Goal: Task Accomplishment & Management: Manage account settings

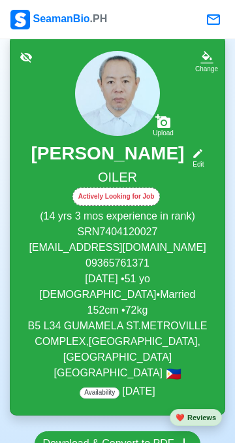
scroll to position [118, 0]
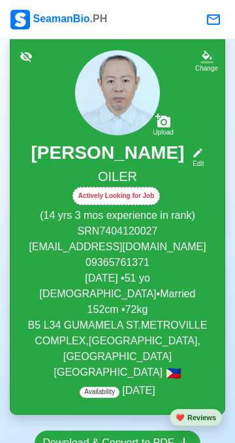
click at [201, 158] on icon at bounding box center [198, 153] width 9 height 9
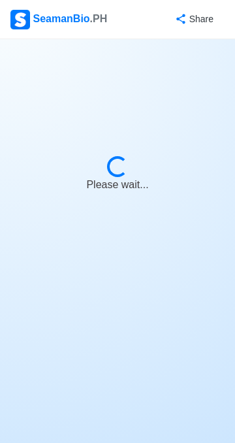
select select "Actively Looking for Job"
select select "Not Visible for Hiring"
select select "Married"
select select "[DEMOGRAPHIC_DATA]"
select select "PH"
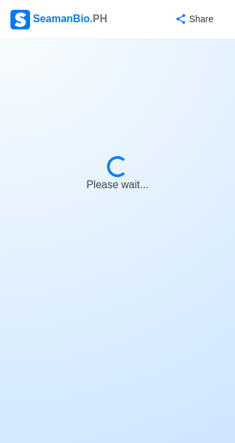
select select "14"
select select "3"
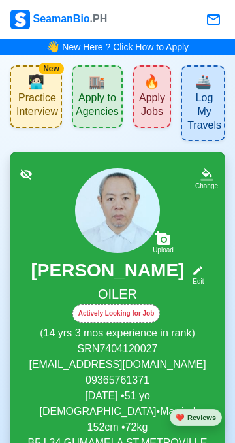
click at [202, 286] on div "Edit" at bounding box center [195, 281] width 17 height 10
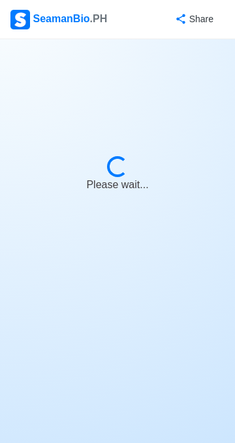
select select "Actively Looking for Job"
select select "Not Visible for Hiring"
select select "Married"
select select "[DEMOGRAPHIC_DATA]"
select select "PH"
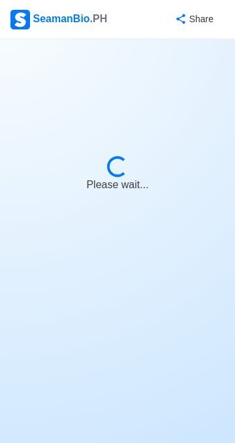
select select "14"
select select "3"
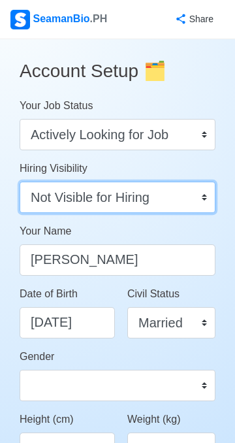
click at [201, 199] on select "Visible for Hiring Not Visible for Hiring" at bounding box center [118, 197] width 196 height 31
select select
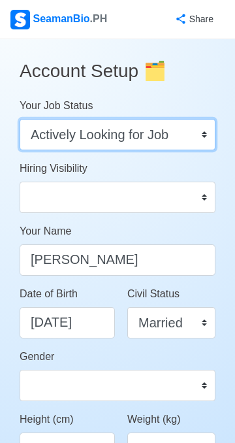
click at [205, 126] on select "Onboard Actively Looking for Job Not Looking for Job" at bounding box center [118, 134] width 196 height 31
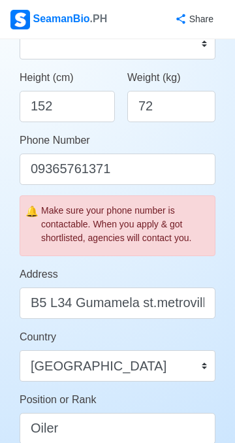
scroll to position [345, 0]
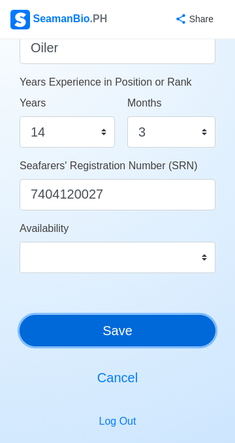
scroll to position [739, 0]
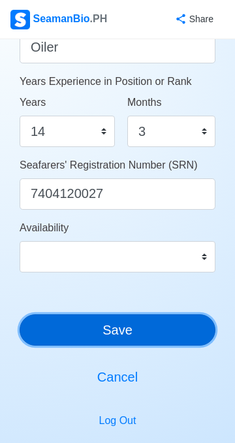
click at [131, 336] on button "Save" at bounding box center [118, 329] width 196 height 31
click at [163, 331] on button "Save" at bounding box center [118, 329] width 196 height 31
click at [151, 327] on button "Save" at bounding box center [118, 329] width 196 height 31
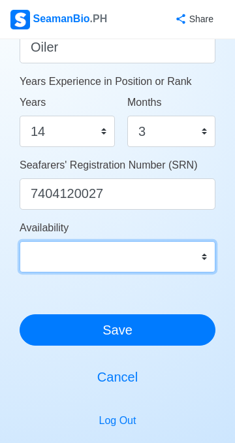
click at [204, 263] on select "Immediate [DATE] [DATE] [DATE] [DATE] [DATE] [DATE] [DATE] [DATE] [DATE]" at bounding box center [118, 256] width 196 height 31
select select "4102416000000"
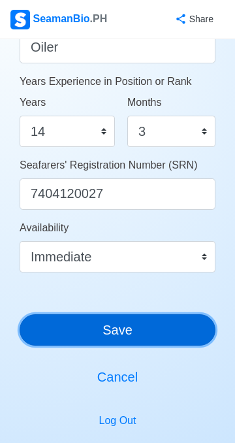
click at [160, 335] on button "Save" at bounding box center [118, 329] width 196 height 31
click at [150, 337] on button "Save" at bounding box center [118, 329] width 196 height 31
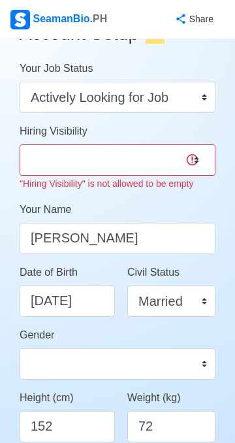
scroll to position [37, 0]
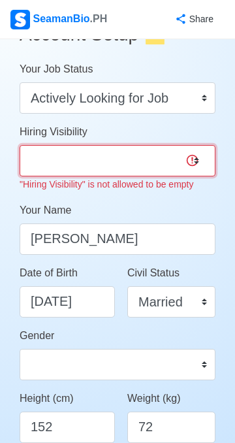
click at [199, 159] on select "Visible for Hiring Not Visible for Hiring" at bounding box center [118, 160] width 196 height 31
select select "Not Visible for Hiring"
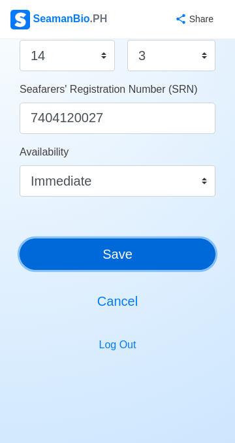
click at [158, 259] on button "Save" at bounding box center [118, 254] width 196 height 31
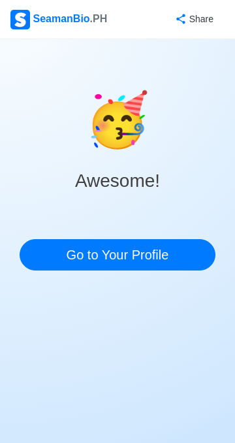
scroll to position [0, 0]
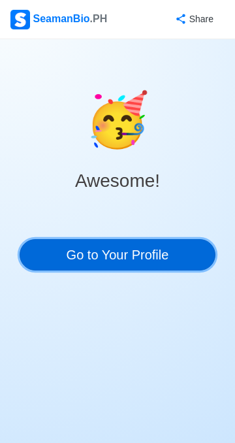
click at [163, 258] on link "Go to Your Profile" at bounding box center [118, 254] width 196 height 31
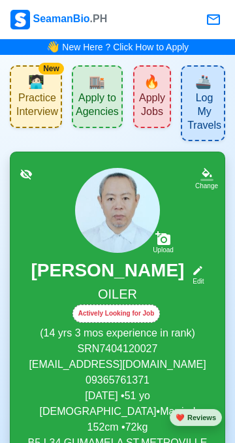
click at [107, 100] on span "Apply to Agencies" at bounding box center [97, 106] width 43 height 30
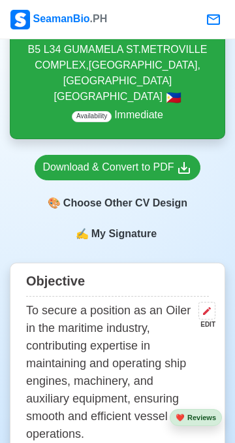
scroll to position [393, 0]
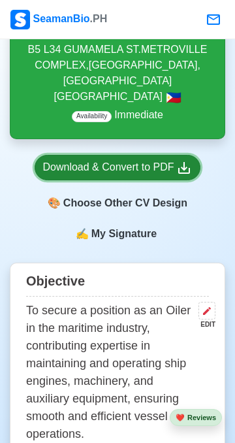
click at [186, 176] on icon at bounding box center [184, 168] width 16 height 16
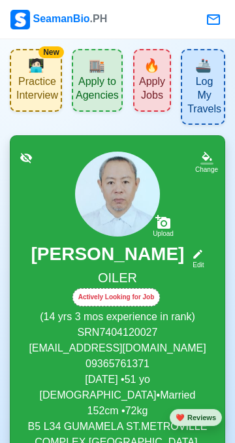
scroll to position [0, 0]
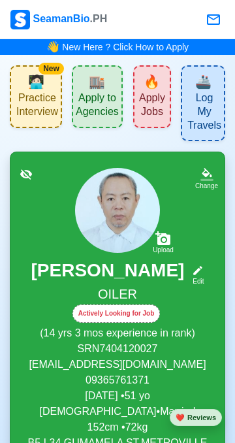
click at [160, 84] on span "🔥" at bounding box center [152, 82] width 16 height 20
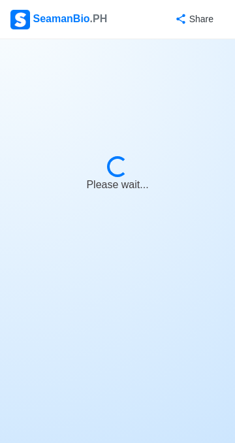
select select "Oiler"
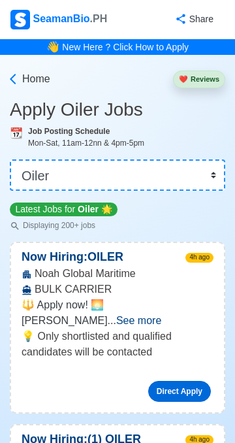
click at [187, 381] on link "Direct Apply" at bounding box center [179, 391] width 63 height 21
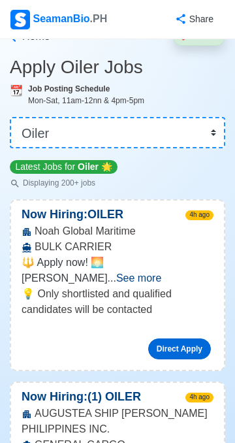
scroll to position [120, 0]
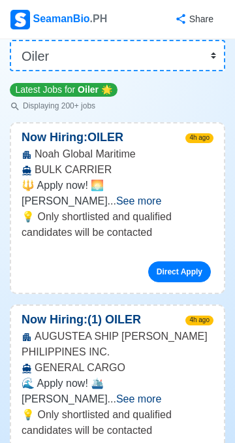
click at [161, 393] on span "See more" at bounding box center [138, 398] width 45 height 11
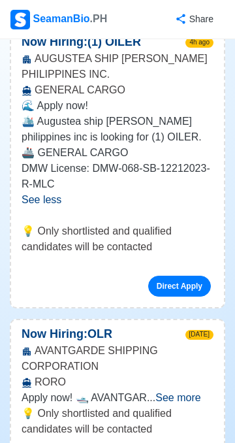
scroll to position [402, 0]
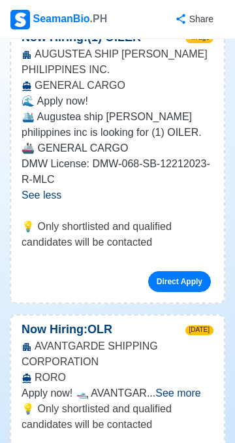
click at [199, 388] on span "See more" at bounding box center [178, 393] width 45 height 11
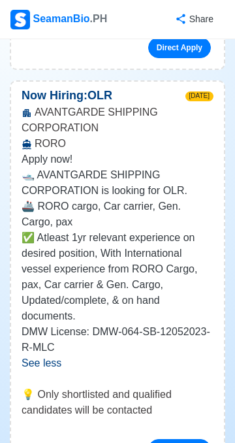
scroll to position [848, 0]
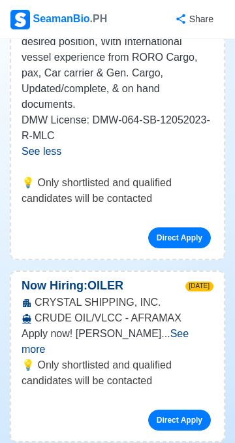
click at [189, 328] on span "See more" at bounding box center [105, 341] width 167 height 27
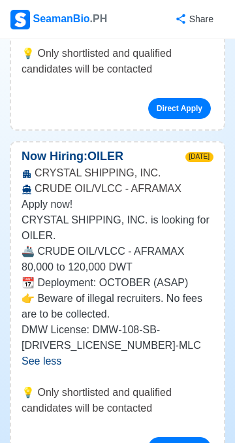
scroll to position [978, 0]
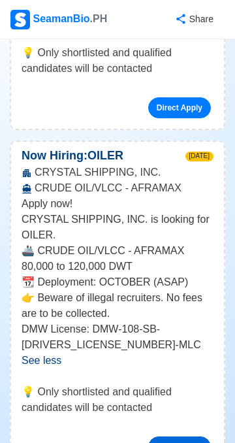
click at [185, 437] on link "Direct Apply" at bounding box center [179, 447] width 63 height 21
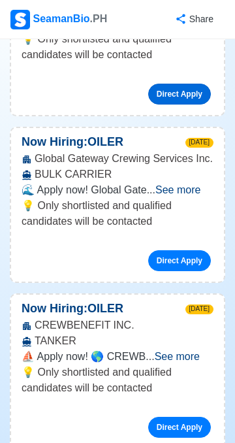
scroll to position [1348, 0]
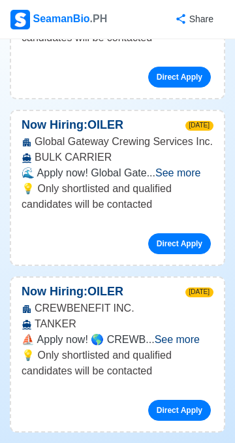
click at [198, 334] on span "See more" at bounding box center [177, 339] width 45 height 11
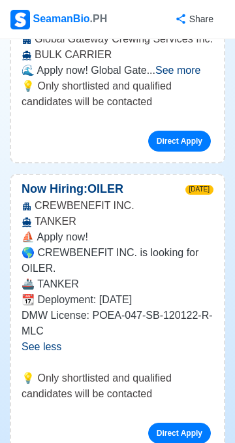
scroll to position [1451, 0]
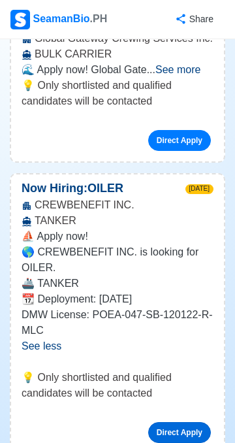
click at [185, 422] on link "Direct Apply" at bounding box center [179, 432] width 63 height 21
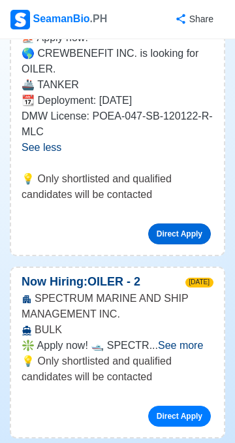
scroll to position [1650, 0]
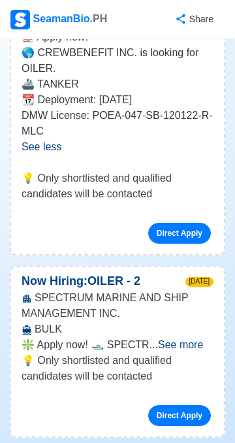
click at [200, 339] on span "See more" at bounding box center [180, 344] width 45 height 11
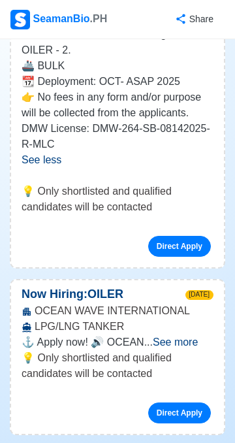
scroll to position [1993, 0]
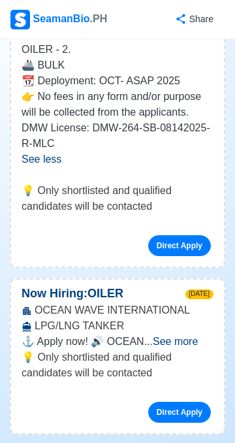
click at [196, 337] on span "See more" at bounding box center [175, 341] width 45 height 11
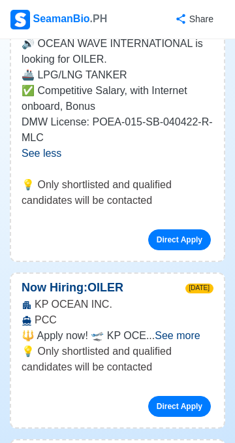
scroll to position [2307, 0]
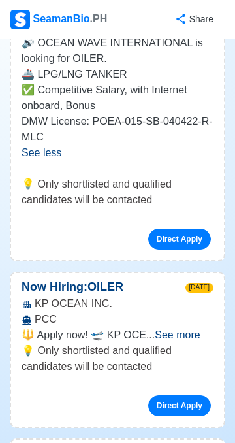
click at [200, 336] on span "See more" at bounding box center [177, 334] width 45 height 11
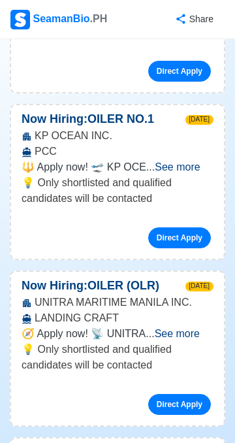
scroll to position [2784, 0]
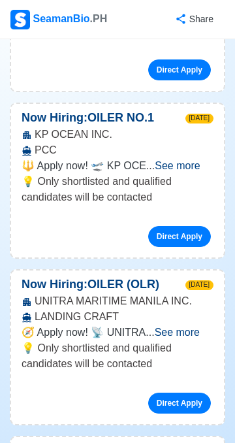
click at [195, 336] on span "See more" at bounding box center [177, 332] width 45 height 11
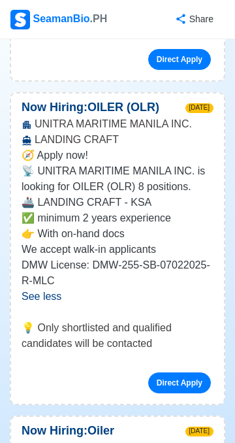
scroll to position [2963, 0]
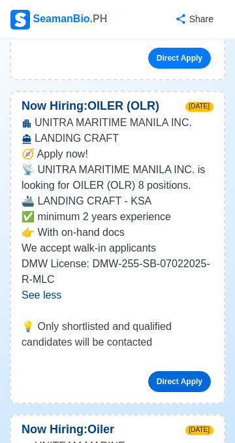
click at [183, 385] on link "Direct Apply" at bounding box center [179, 381] width 63 height 21
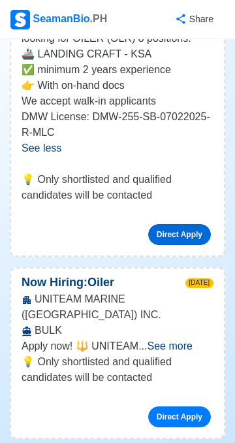
scroll to position [3125, 0]
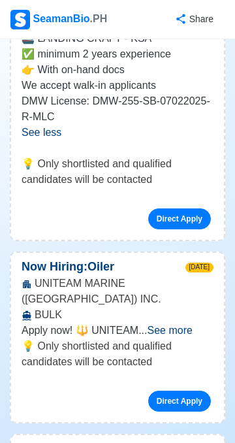
click at [188, 325] on span "See more" at bounding box center [170, 330] width 45 height 11
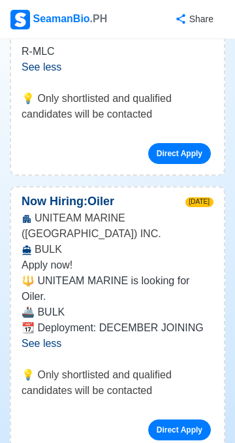
scroll to position [3194, 0]
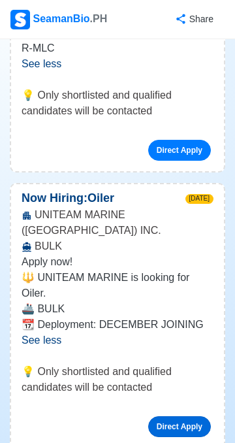
click at [187, 416] on link "Direct Apply" at bounding box center [179, 426] width 63 height 21
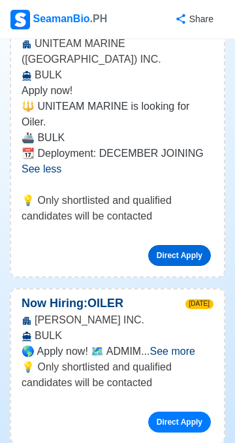
scroll to position [3366, 0]
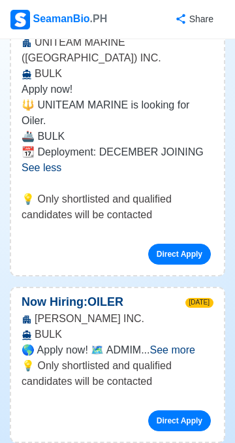
click at [191, 344] on span "See more" at bounding box center [172, 349] width 45 height 11
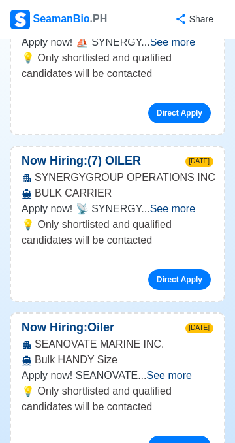
scroll to position [3998, 0]
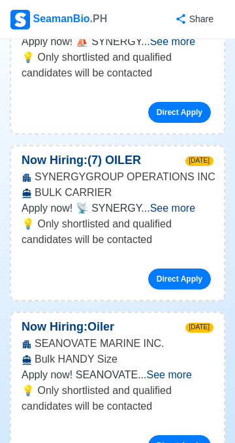
click at [191, 369] on span "See more" at bounding box center [168, 374] width 45 height 11
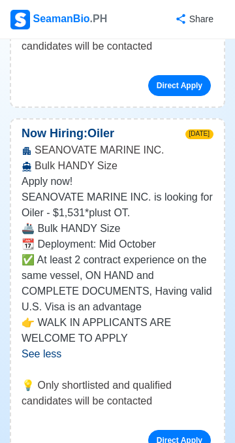
scroll to position [4193, 0]
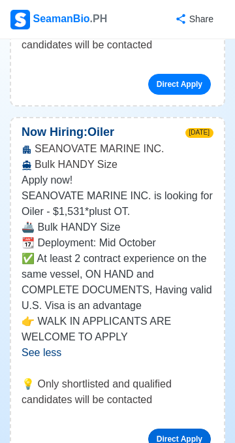
click at [180, 429] on link "Direct Apply" at bounding box center [179, 439] width 63 height 21
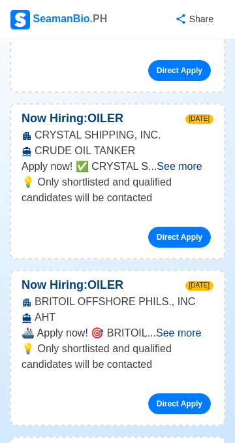
scroll to position [4728, 0]
click at [201, 327] on span "See more" at bounding box center [178, 332] width 45 height 11
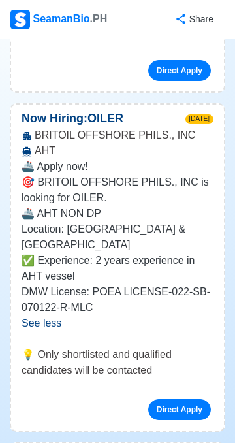
scroll to position [4896, 0]
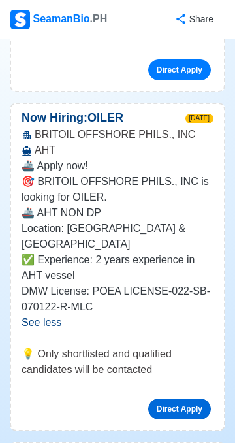
click at [185, 399] on link "Direct Apply" at bounding box center [179, 409] width 63 height 21
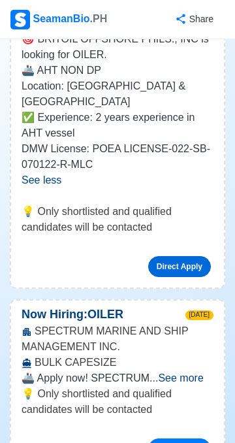
scroll to position [5039, 0]
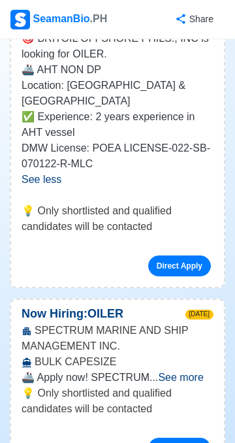
click at [199, 372] on span "See more" at bounding box center [180, 377] width 45 height 11
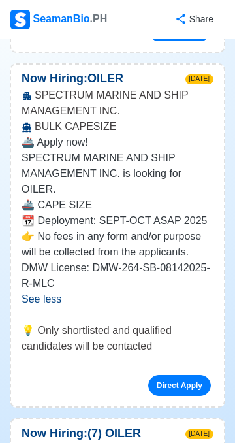
scroll to position [5280, 0]
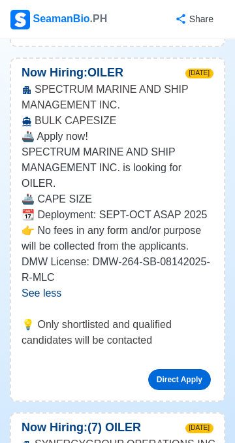
click at [185, 383] on link "Direct Apply" at bounding box center [179, 379] width 63 height 21
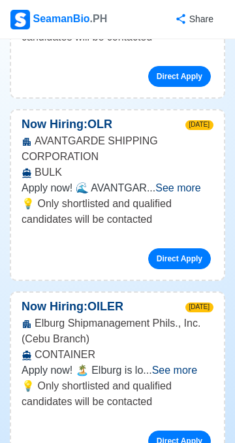
scroll to position [6336, 0]
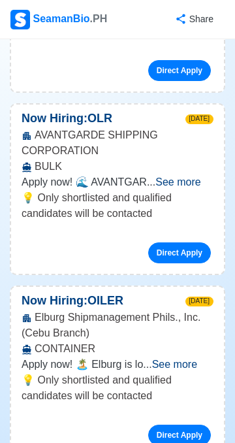
click at [197, 359] on span "See more" at bounding box center [174, 364] width 45 height 11
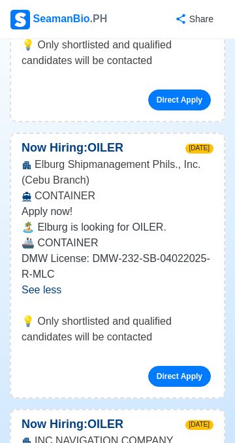
scroll to position [6490, 0]
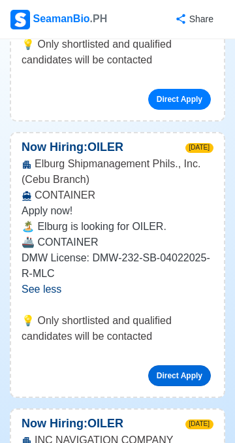
click at [190, 365] on link "Direct Apply" at bounding box center [179, 375] width 63 height 21
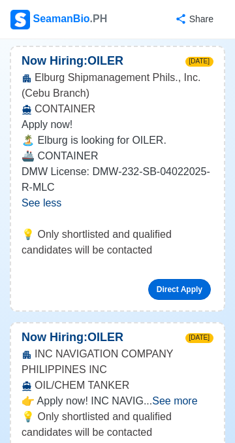
scroll to position [6589, 0]
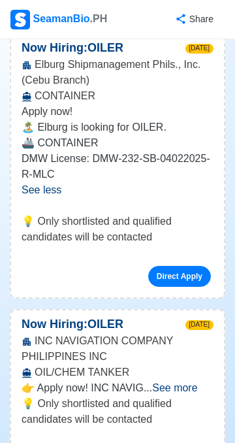
click at [195, 382] on span "See more" at bounding box center [174, 387] width 45 height 11
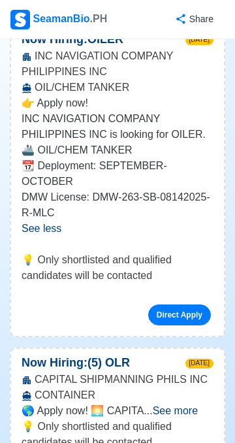
scroll to position [6875, 0]
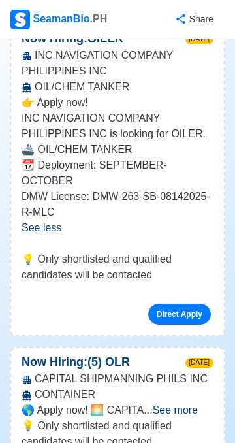
click at [193, 405] on span "See more" at bounding box center [175, 410] width 45 height 11
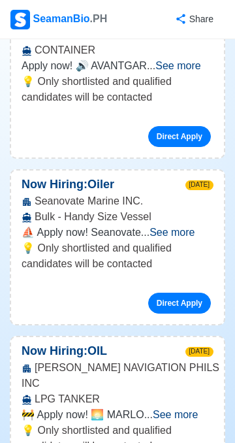
scroll to position [7638, 0]
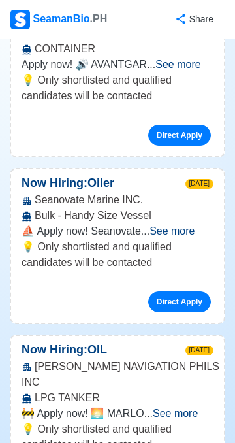
click at [195, 408] on span "See more" at bounding box center [175, 413] width 45 height 11
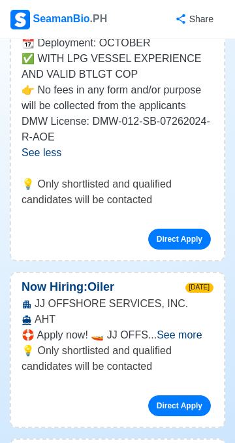
scroll to position [8061, 0]
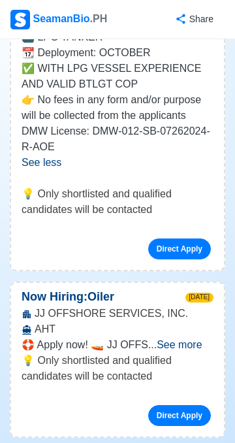
click at [196, 339] on span "See more" at bounding box center [179, 344] width 45 height 11
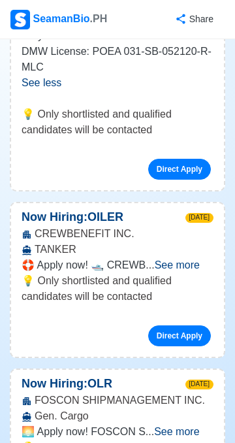
scroll to position [8561, 0]
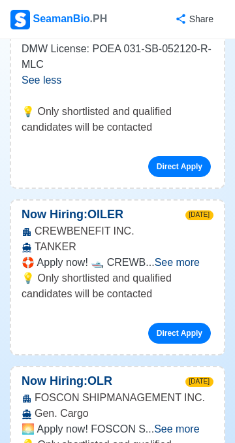
click at [194, 423] on span "See more" at bounding box center [176, 428] width 45 height 11
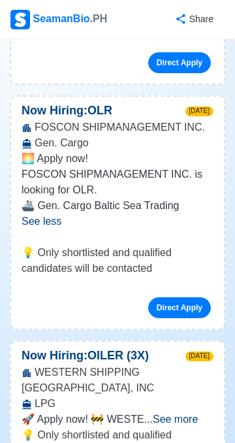
scroll to position [8844, 0]
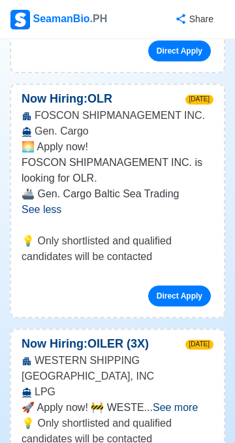
click at [197, 402] on span "See more" at bounding box center [175, 407] width 45 height 11
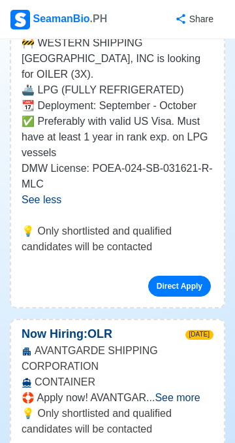
scroll to position [9231, 0]
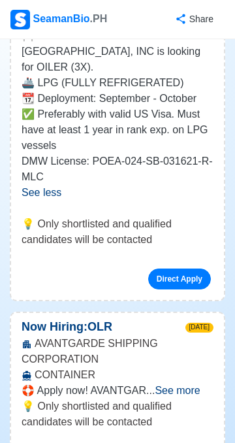
click at [195, 385] on span "See more" at bounding box center [177, 390] width 45 height 11
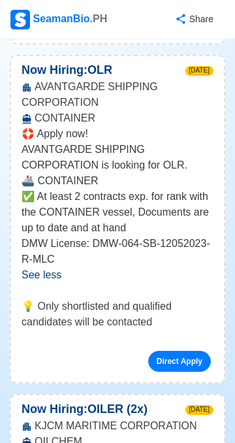
scroll to position [9488, 0]
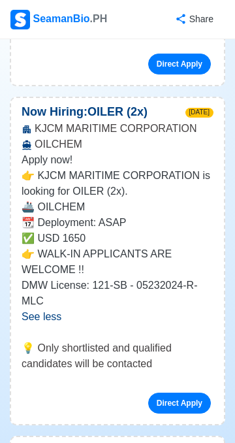
scroll to position [9769, 0]
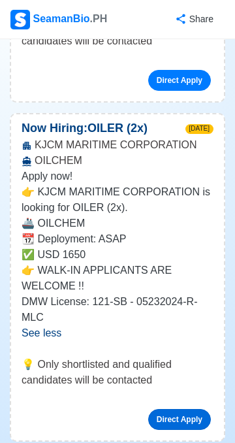
click at [181, 409] on link "Direct Apply" at bounding box center [179, 419] width 63 height 21
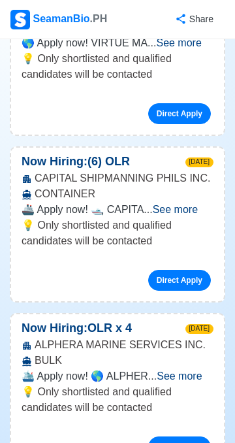
scroll to position [10427, 0]
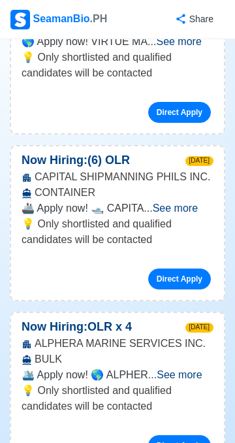
click at [193, 369] on span "See more" at bounding box center [179, 374] width 45 height 11
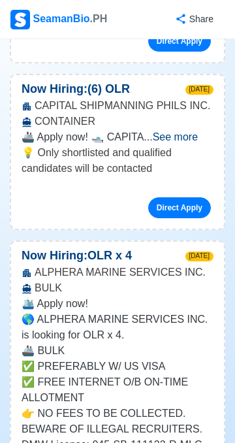
scroll to position [10499, 0]
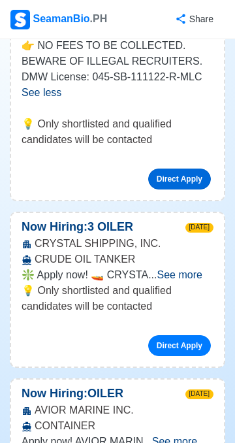
scroll to position [10870, 0]
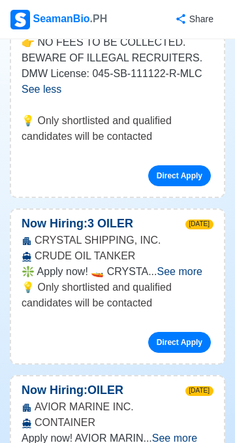
click at [197, 433] on span "See more" at bounding box center [174, 438] width 45 height 11
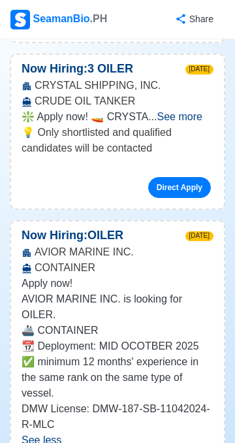
scroll to position [11025, 0]
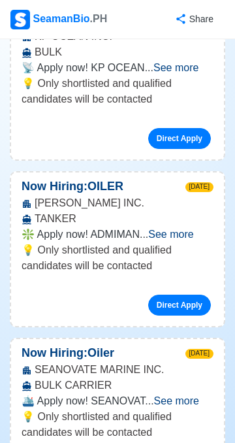
scroll to position [11763, 0]
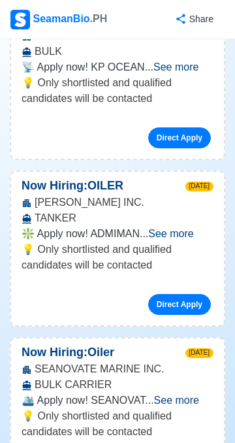
click at [198, 395] on span "See more" at bounding box center [176, 400] width 45 height 11
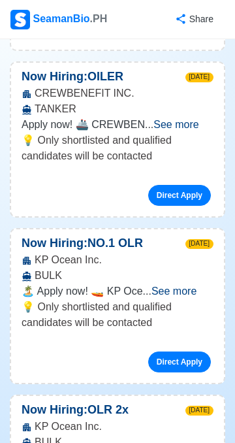
scroll to position [13238, 0]
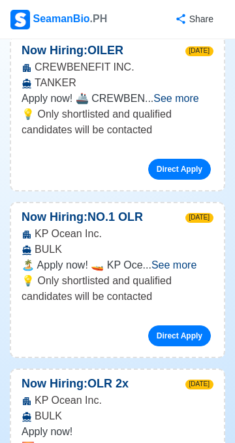
scroll to position [13350, 0]
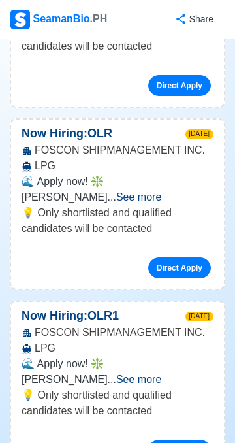
scroll to position [14026, 0]
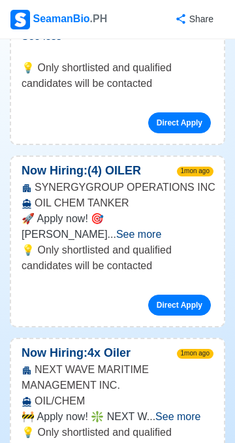
scroll to position [14677, 0]
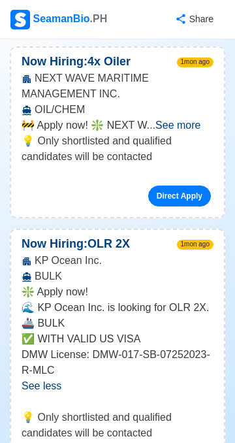
scroll to position [14941, 0]
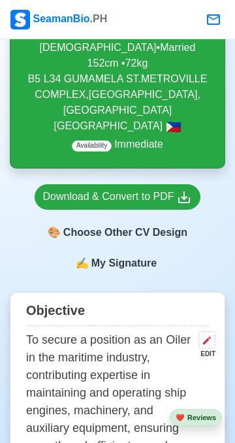
scroll to position [358, 0]
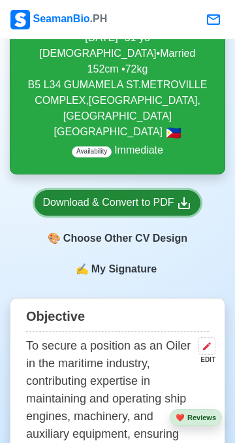
click at [158, 211] on div "Download & Convert to PDF" at bounding box center [118, 203] width 150 height 16
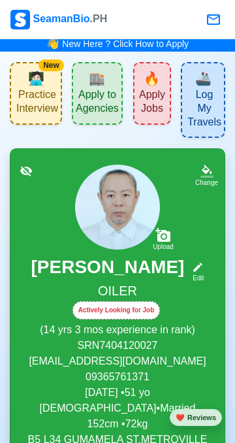
scroll to position [0, 0]
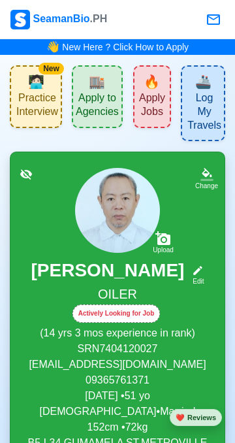
click at [205, 178] on icon at bounding box center [207, 173] width 10 height 9
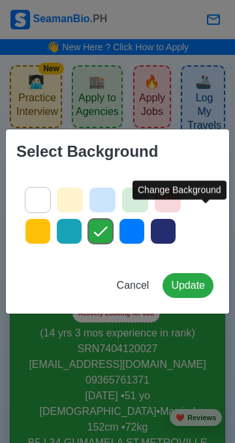
click at [165, 237] on icon at bounding box center [164, 232] width 20 height 20
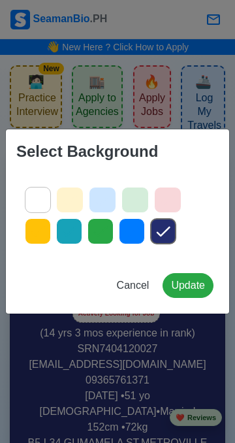
click at [128, 233] on icon at bounding box center [132, 232] width 14 height 10
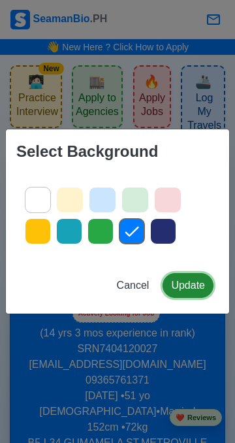
click at [188, 284] on button "Update" at bounding box center [188, 285] width 51 height 25
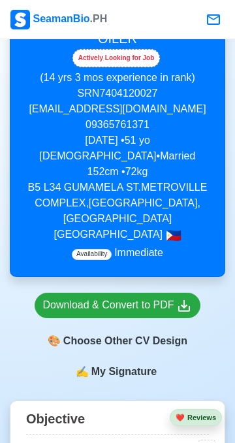
scroll to position [256, 0]
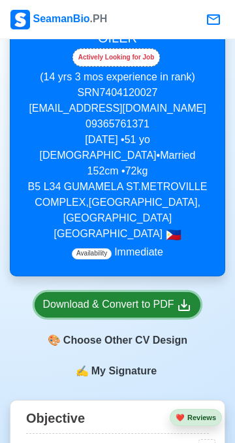
click at [145, 313] on div "Download & Convert to PDF" at bounding box center [118, 305] width 150 height 16
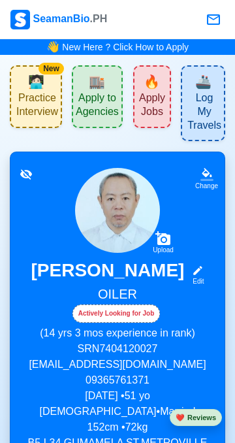
scroll to position [0, 0]
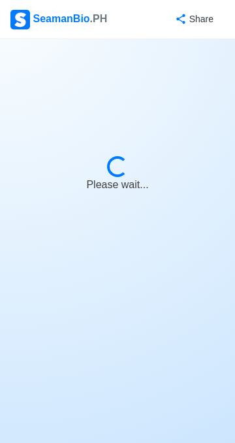
select select "Actively Looking for Job"
select select "Not Visible for Hiring"
select select "Married"
select select "[DEMOGRAPHIC_DATA]"
select select "PH"
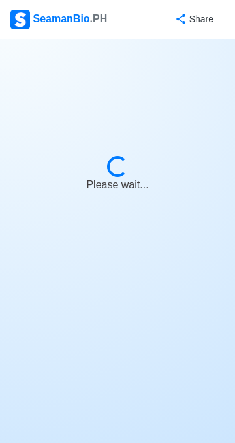
select select "14"
select select "3"
select select "4102416000000"
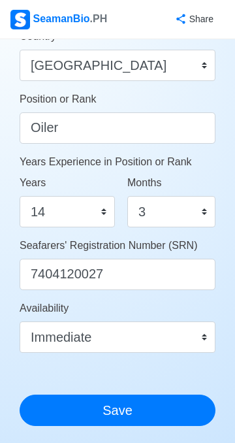
scroll to position [643, 0]
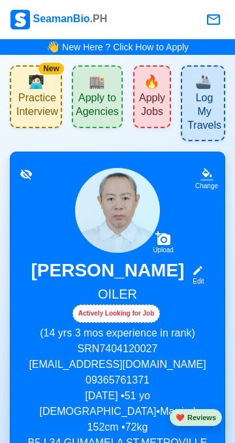
click at [205, 286] on div "[PERSON_NAME] Edit" at bounding box center [117, 272] width 183 height 27
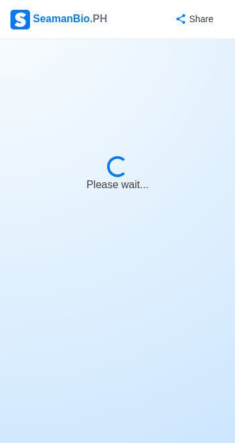
select select "Actively Looking for Job"
select select "Not Visible for Hiring"
select select "Married"
select select "[DEMOGRAPHIC_DATA]"
select select "PH"
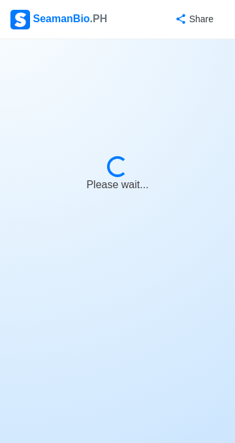
select select "14"
select select "3"
select select "4102416000000"
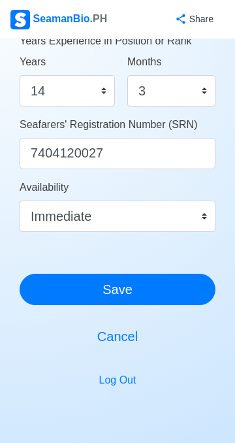
scroll to position [752, 0]
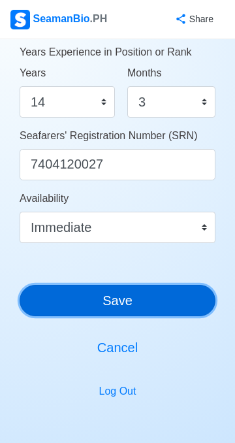
click at [165, 300] on button "Save" at bounding box center [118, 300] width 196 height 31
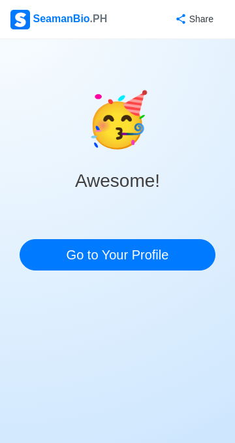
scroll to position [0, 0]
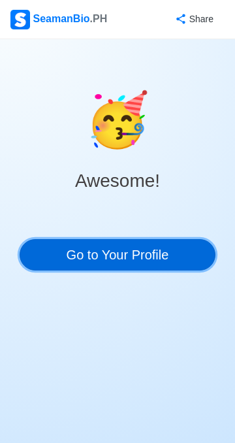
click at [167, 252] on link "Go to Your Profile" at bounding box center [118, 254] width 196 height 31
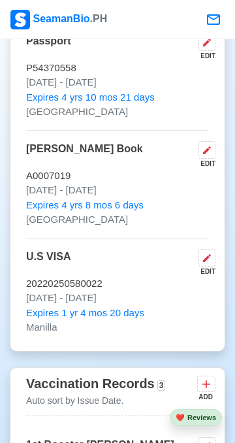
scroll to position [1225, 0]
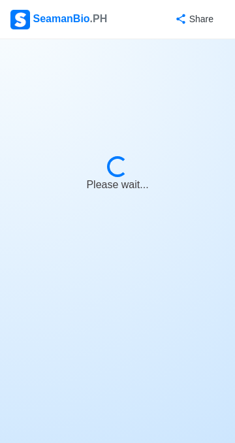
select select "Actively Looking for Job"
select select "Not Visible for Hiring"
select select "Married"
select select "[DEMOGRAPHIC_DATA]"
select select "PH"
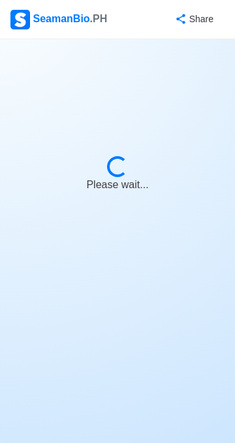
select select "14"
select select "3"
select select "4102416000000"
